Goal: Find specific page/section: Find specific page/section

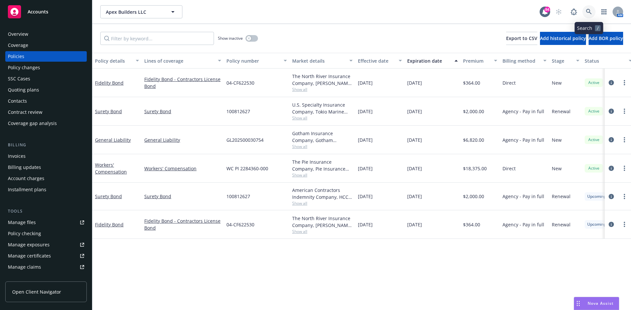
click at [588, 10] on icon at bounding box center [589, 12] width 6 height 6
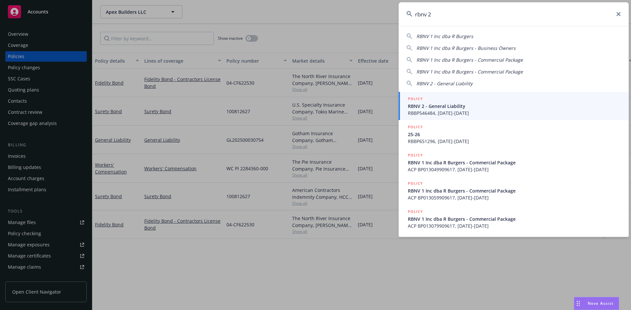
type input "rbnv 2"
click at [417, 96] on h5 "POLICY" at bounding box center [415, 99] width 15 height 7
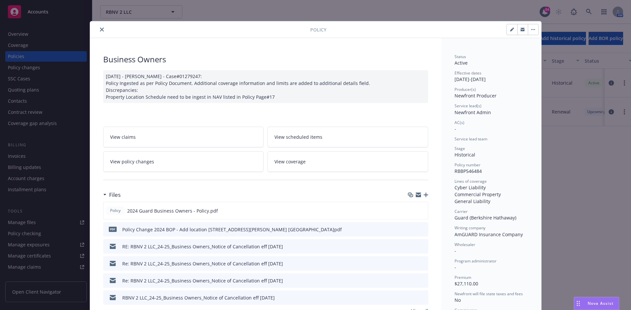
click at [101, 28] on button "close" at bounding box center [102, 30] width 8 height 8
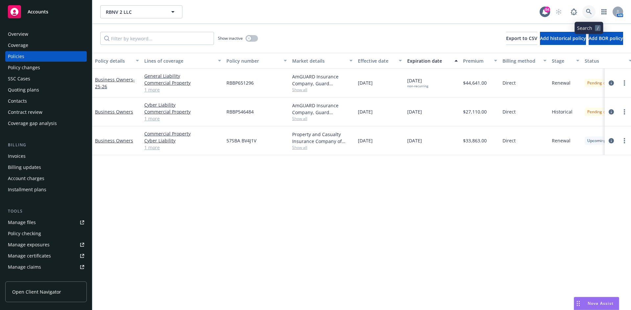
click at [587, 10] on icon at bounding box center [589, 12] width 6 height 6
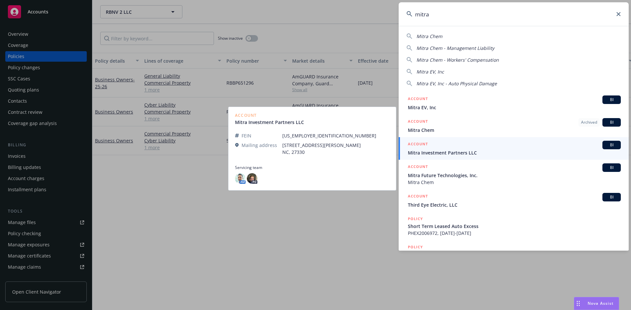
type input "mitra"
click at [419, 140] on link "ACCOUNT BI Mitra Investment Partners LLC" at bounding box center [514, 148] width 230 height 23
